Goal: Task Accomplishment & Management: Complete application form

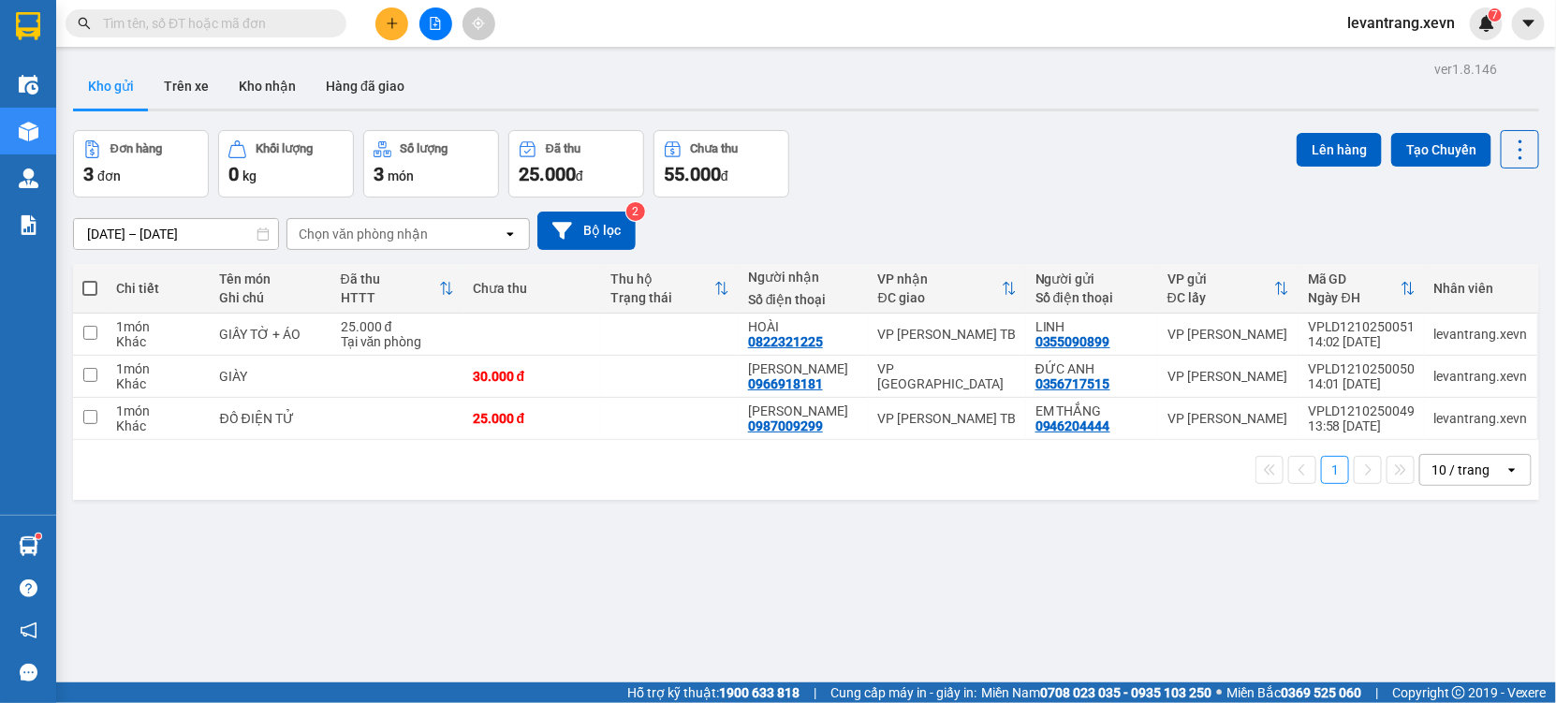
click at [390, 24] on icon "plus" at bounding box center [392, 23] width 13 height 13
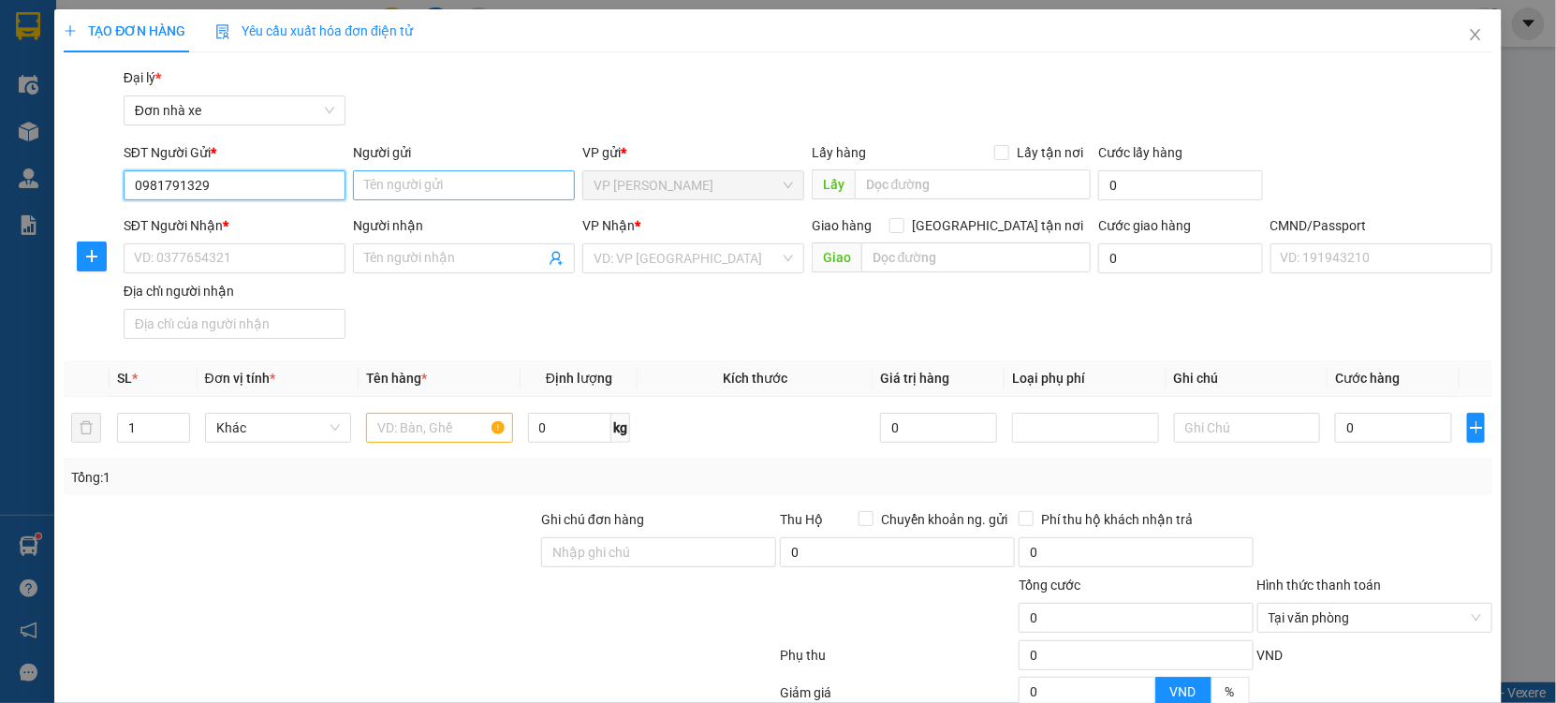
type input "0981791329"
click at [466, 179] on input "Người gửi" at bounding box center [464, 185] width 222 height 30
type input "QUANG"
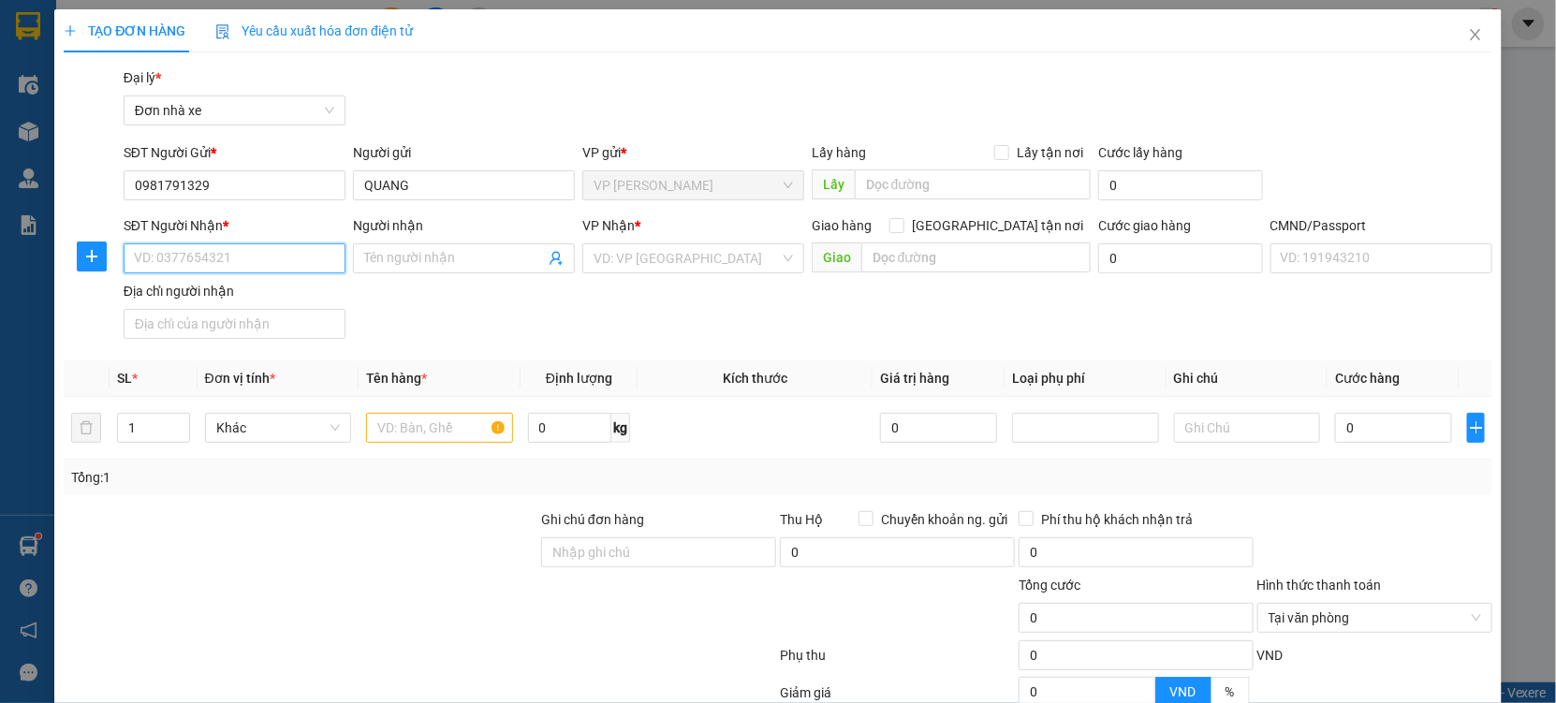
drag, startPoint x: 194, startPoint y: 249, endPoint x: 221, endPoint y: 271, distance: 34.7
click at [198, 254] on input "SĐT Người Nhận *" at bounding box center [235, 258] width 222 height 30
type input "0962202636"
click at [199, 295] on div "0962202636 - HẠNH" at bounding box center [233, 296] width 198 height 21
type input "HẠNH"
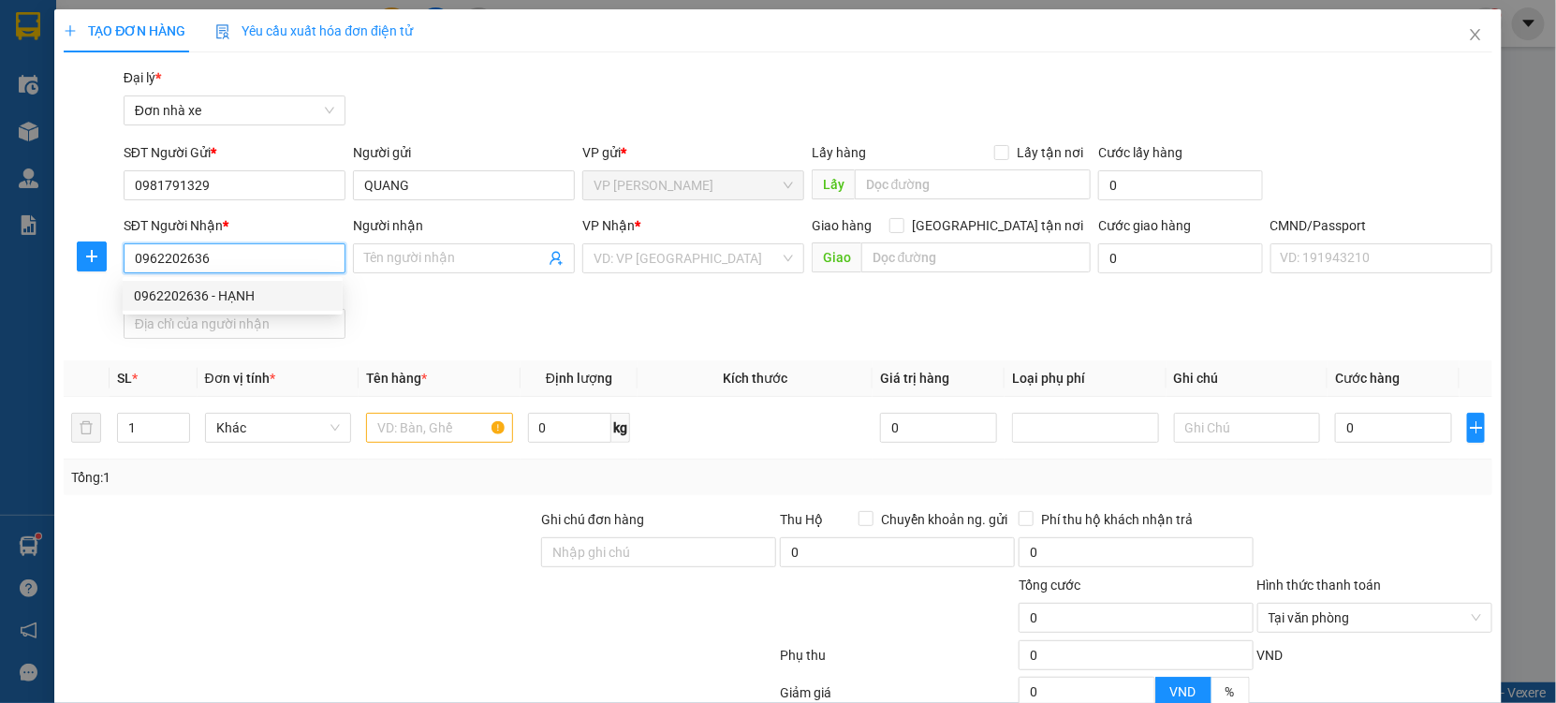
type input "036189021718 TRẦN MINH HANHJ 15/50 HÙNG VƯƠNG TPNĐ"
type input "0962202636"
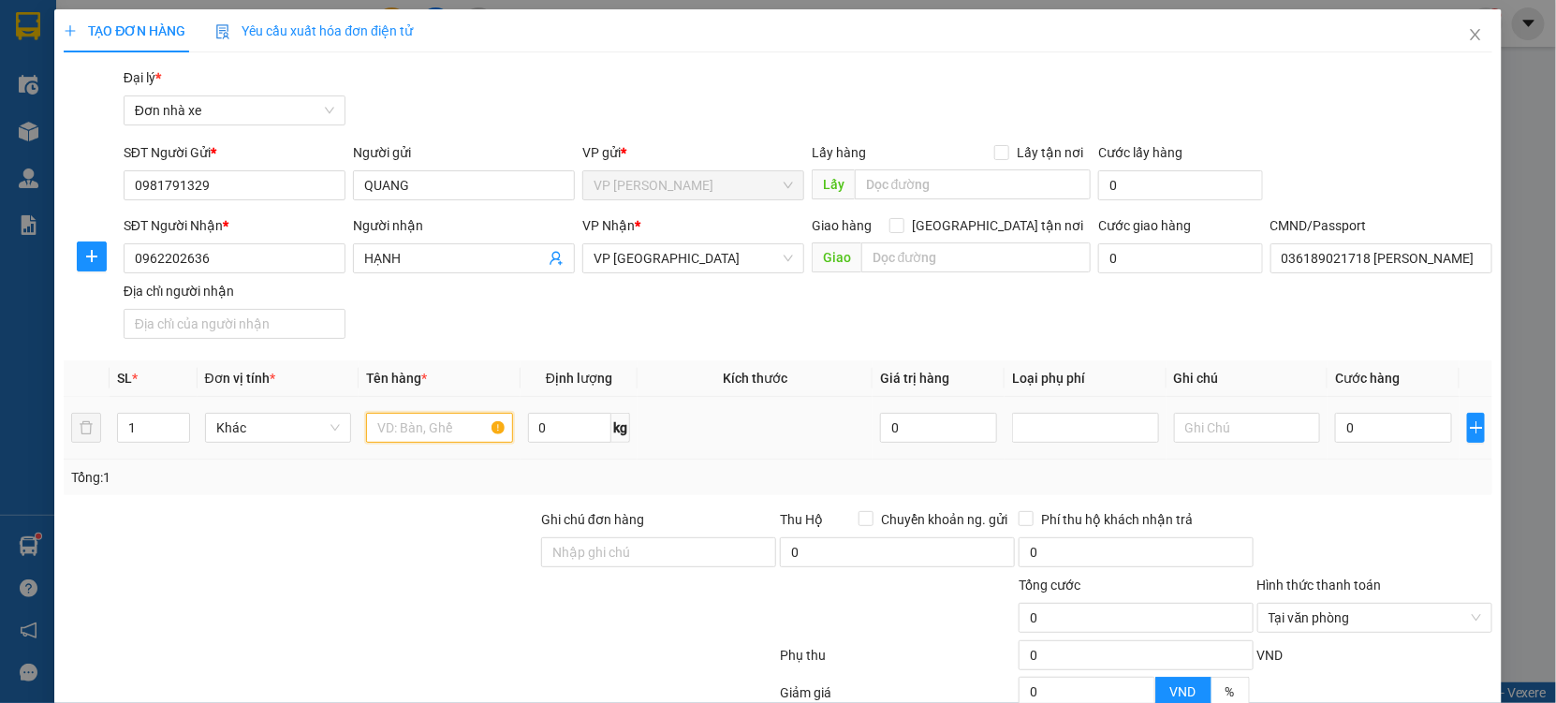
click at [451, 431] on input "text" at bounding box center [439, 428] width 147 height 30
type input "NEM CHUA"
click at [1376, 435] on input "0" at bounding box center [1393, 428] width 117 height 30
type input "003"
type input "3"
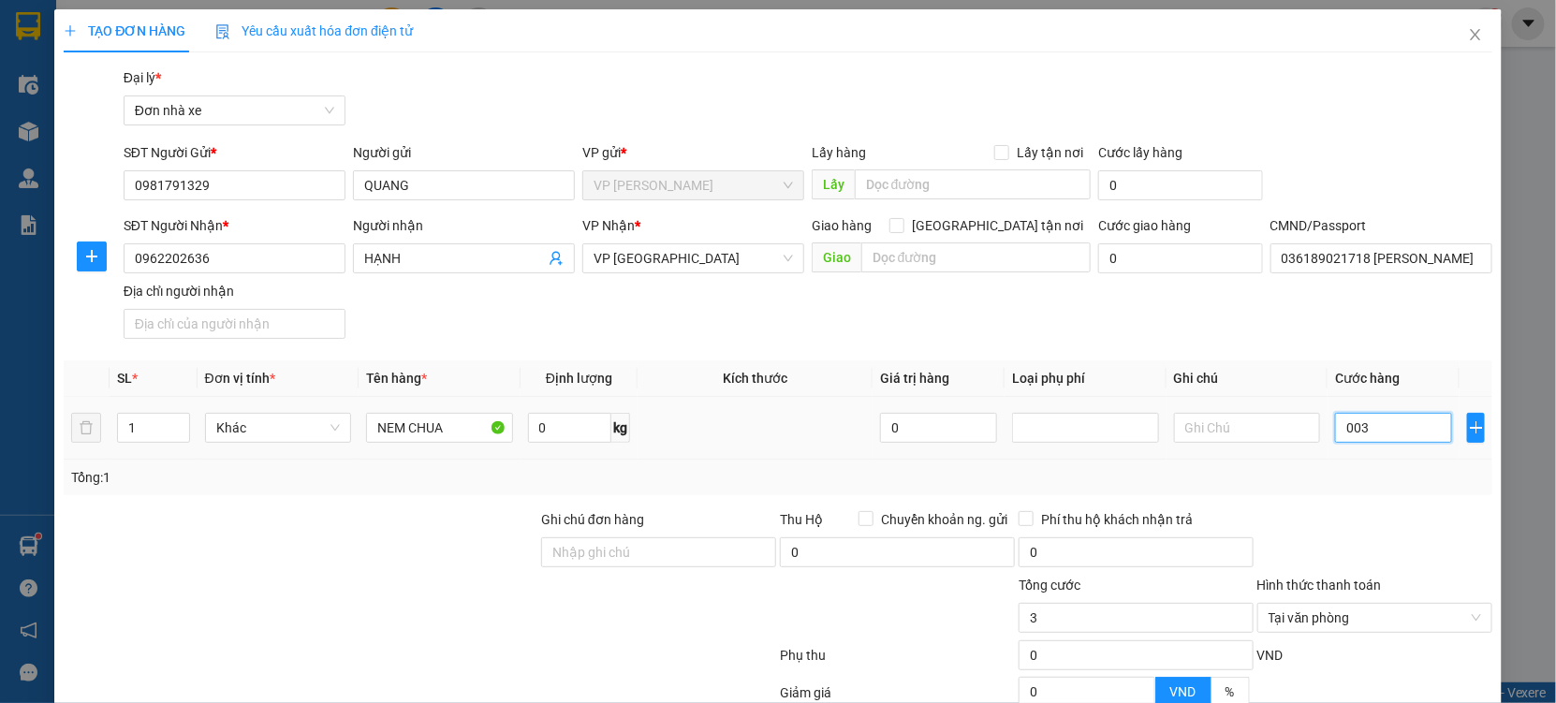
type input "0.030"
type input "30"
type input "00.300"
type input "300"
type input "0.003.000"
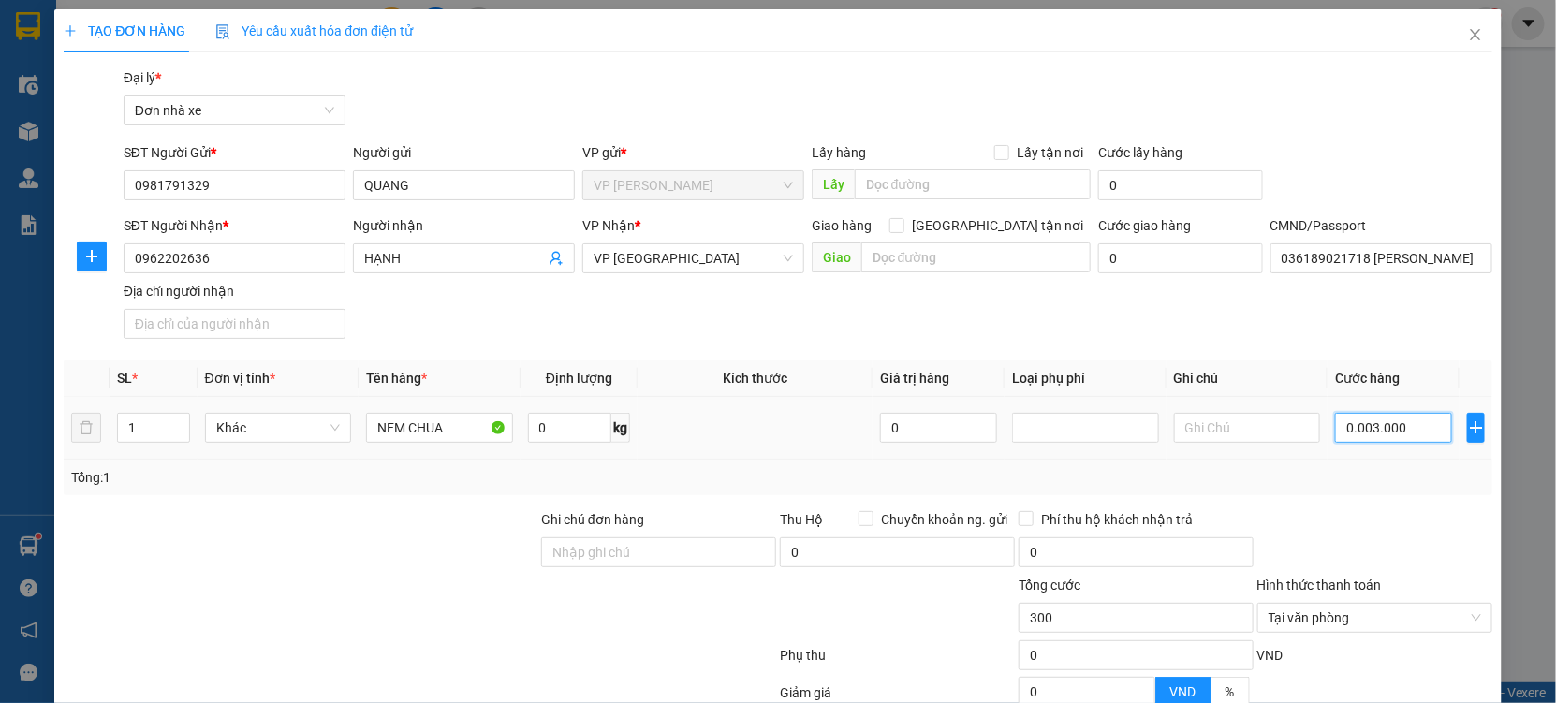
type input "3.000"
type input "000.030.000"
type input "30.000"
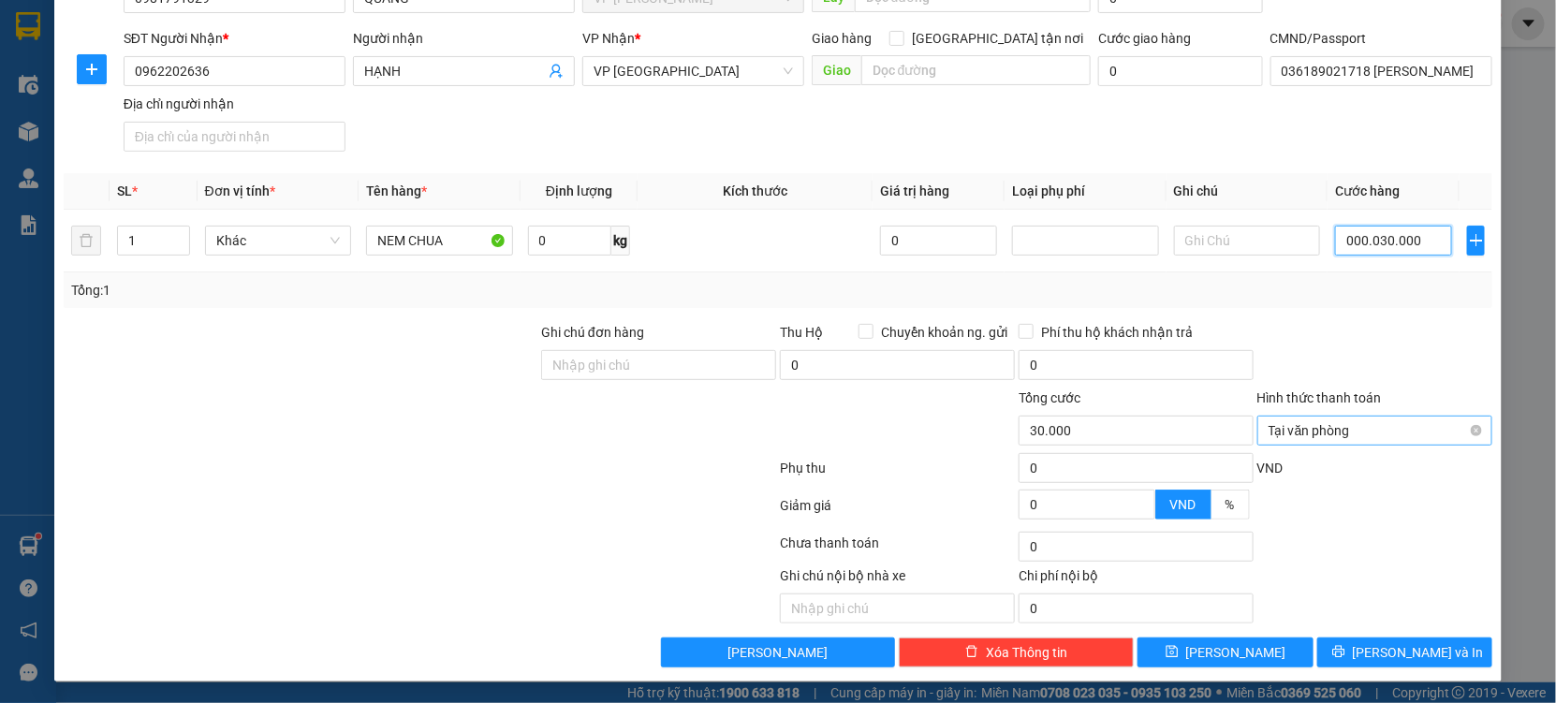
click at [1457, 437] on span "Tại văn phòng" at bounding box center [1375, 431] width 213 height 28
type input "30.000"
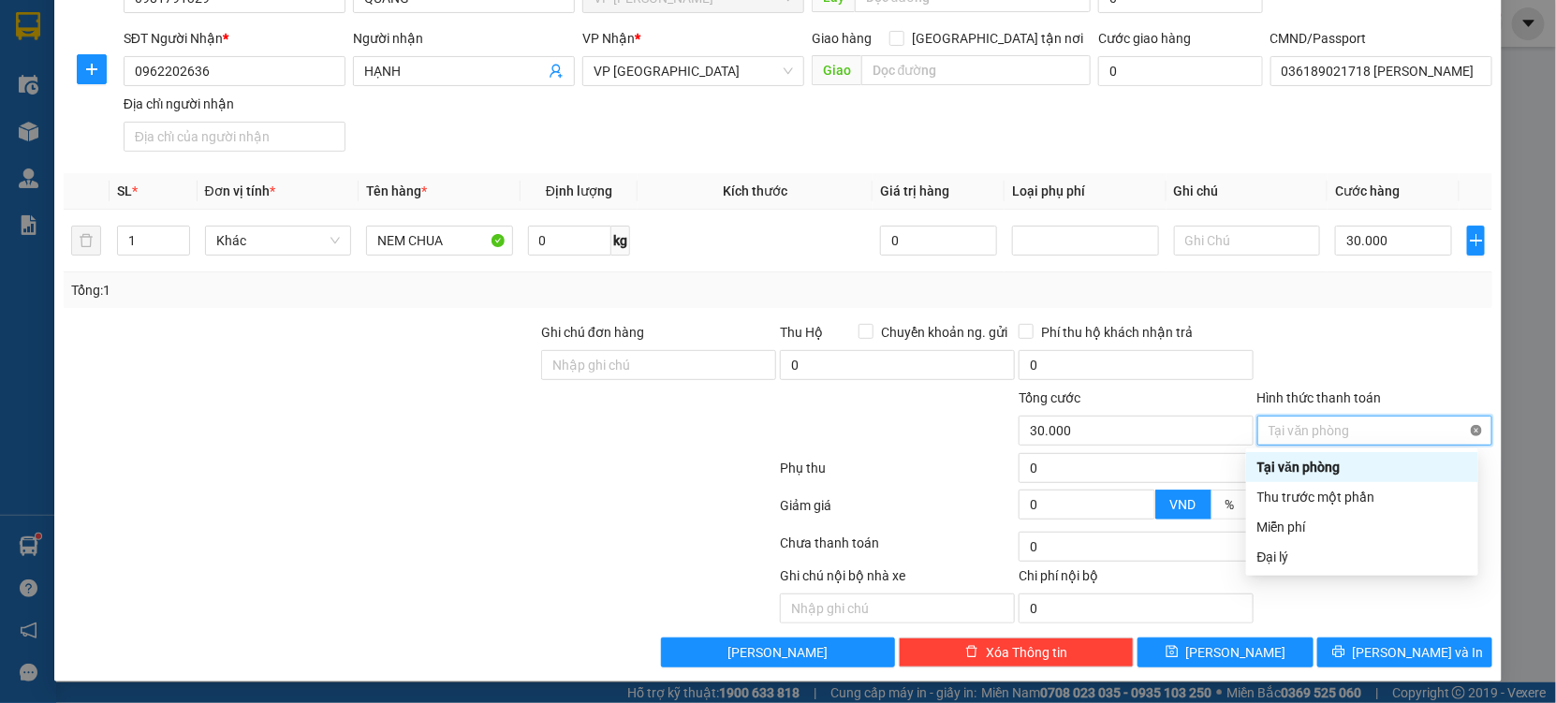
click at [1462, 435] on span "Tại văn phòng" at bounding box center [1375, 431] width 213 height 28
type input "30.000"
click at [1230, 589] on div "Chi phí nội bộ" at bounding box center [1136, 580] width 235 height 28
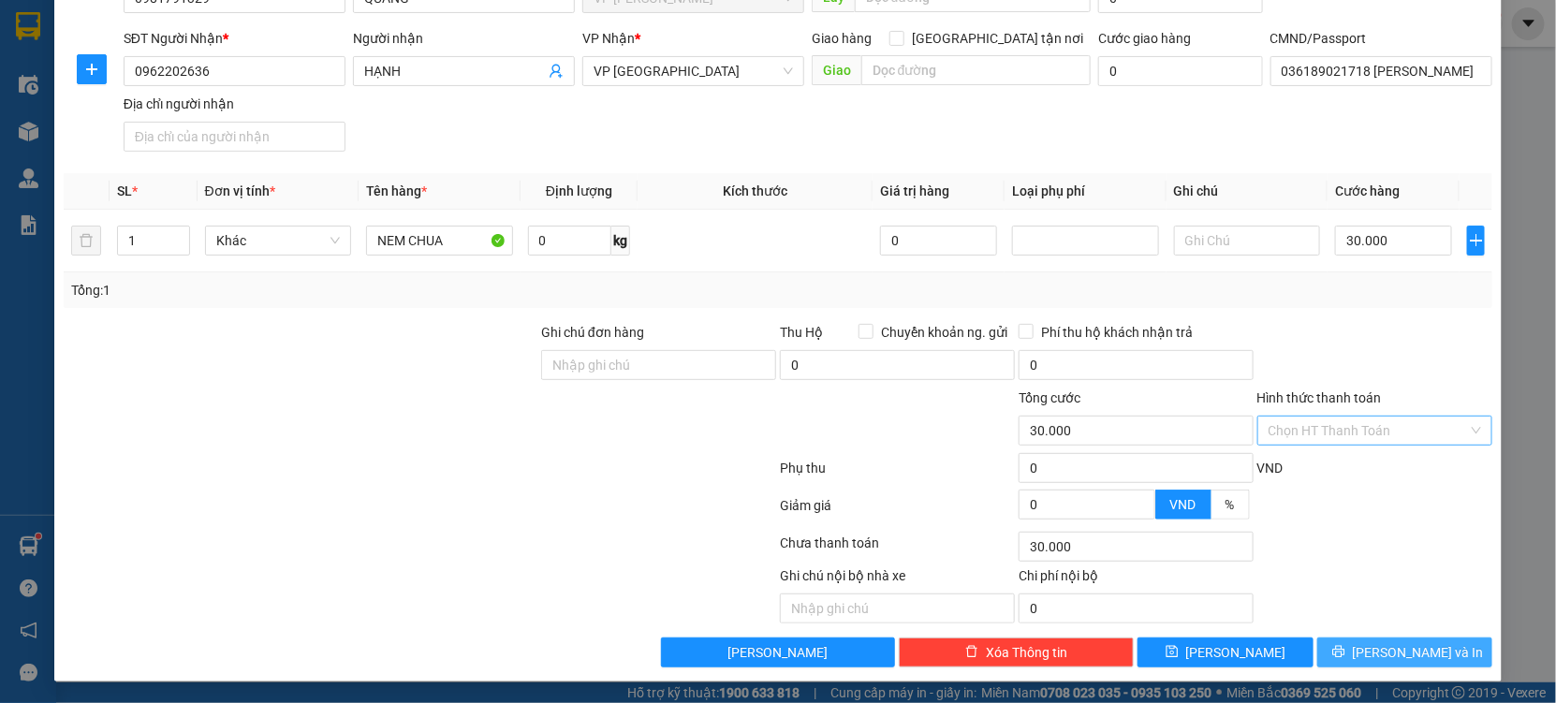
click at [1396, 650] on span "Lưu và In" at bounding box center [1418, 652] width 131 height 21
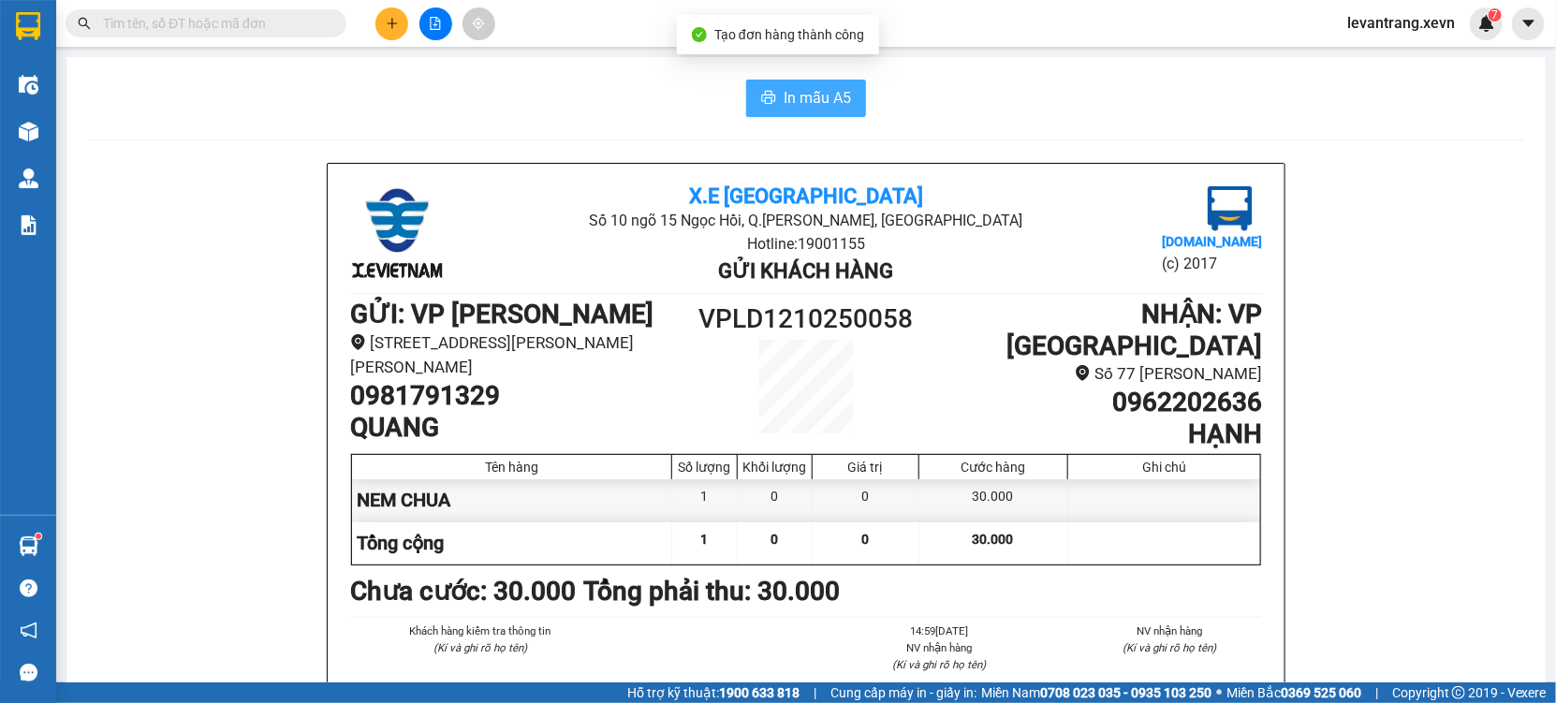
click at [813, 110] on button "In mẫu A5" at bounding box center [806, 98] width 120 height 37
